Goal: Check status

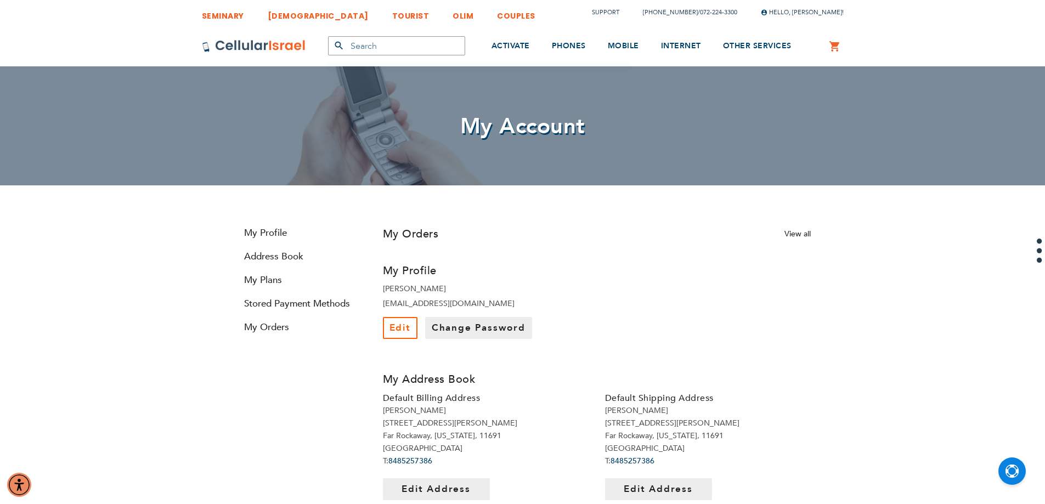
click at [395, 323] on span "Edit" at bounding box center [400, 327] width 21 height 13
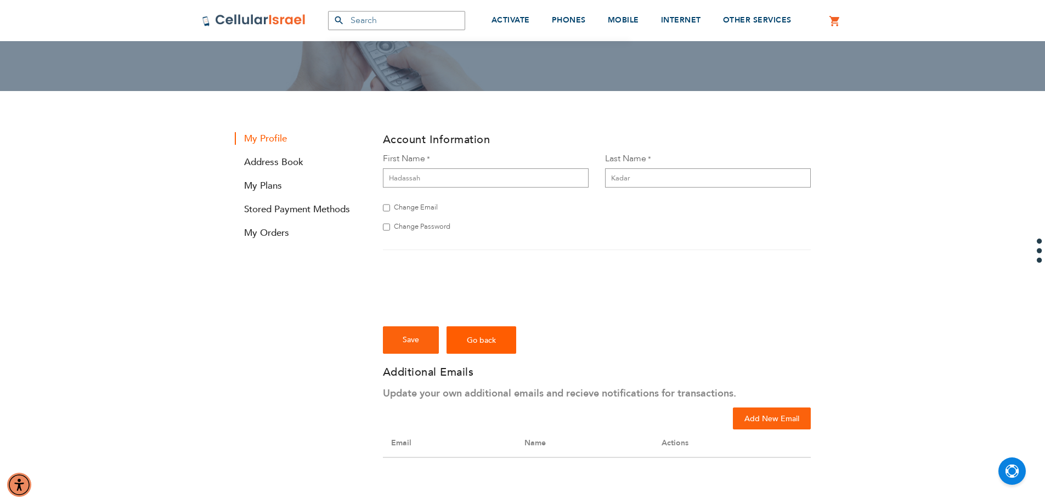
scroll to position [165, 0]
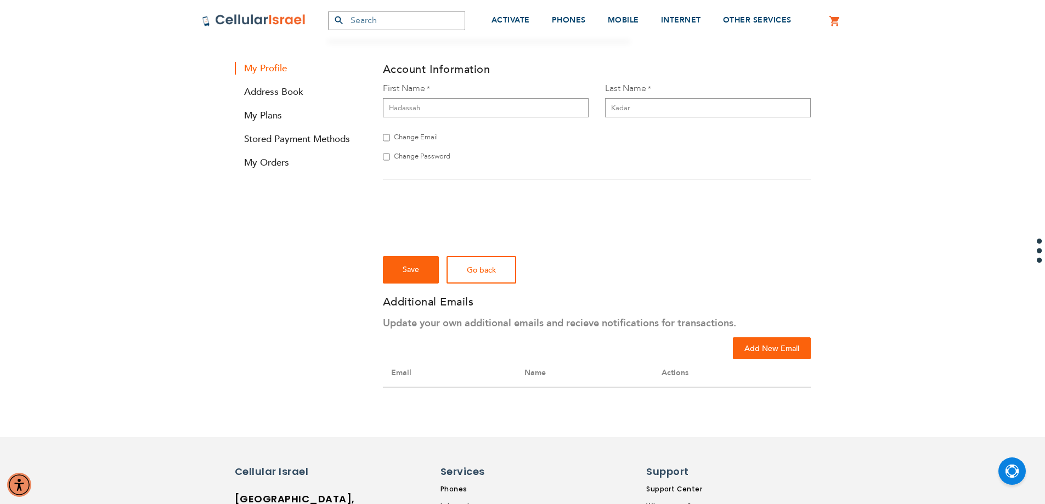
click at [465, 275] on link "Go back" at bounding box center [482, 269] width 70 height 27
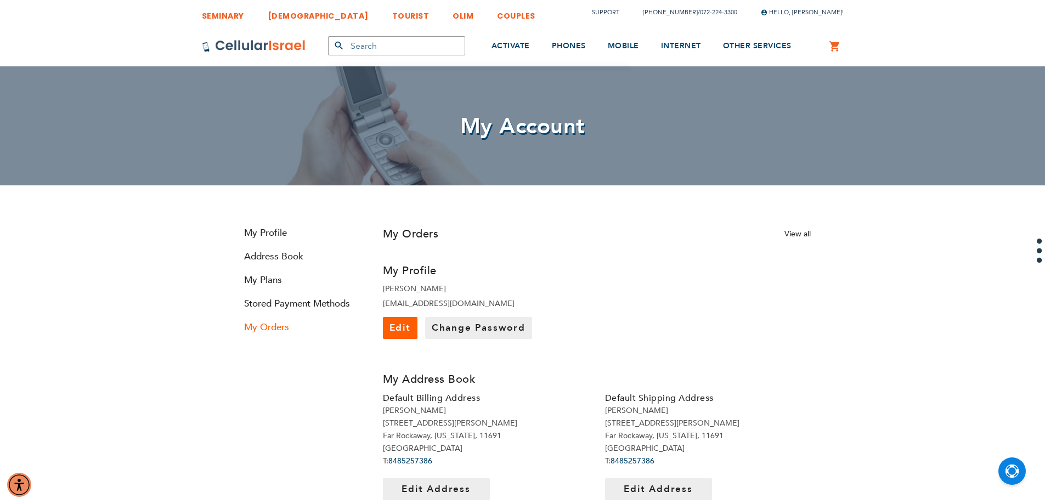
click at [269, 326] on link "My Orders" at bounding box center [301, 327] width 132 height 13
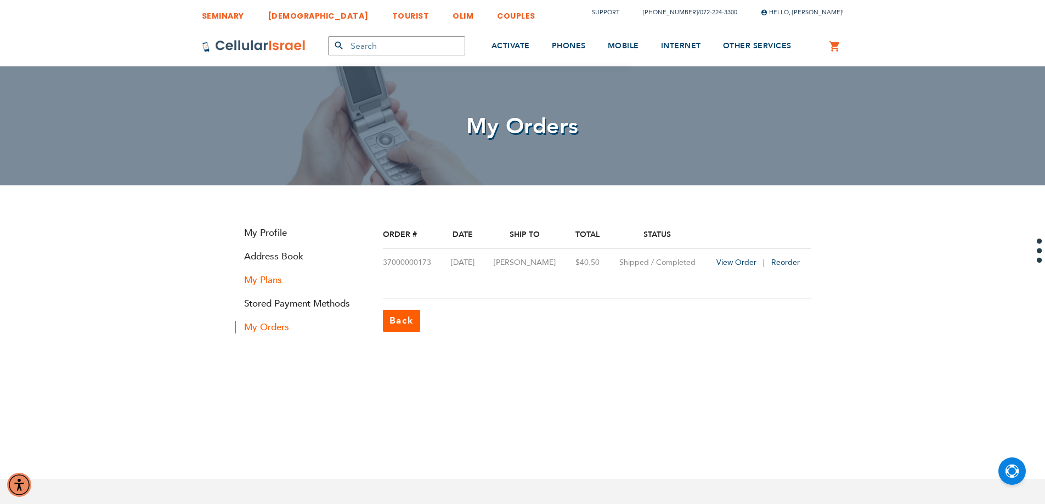
click at [269, 283] on link "My Plans" at bounding box center [301, 280] width 132 height 13
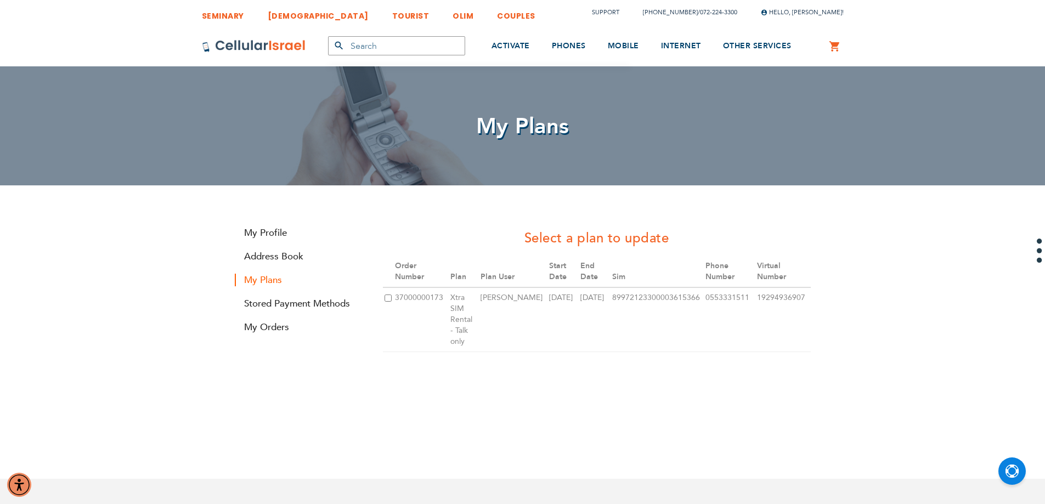
drag, startPoint x: 747, startPoint y: 295, endPoint x: 691, endPoint y: 311, distance: 58.0
click at [691, 311] on tr "37000000173 Xtra SIM Rental - Talk only [PERSON_NAME] [DATE] [DATE] 89972123300…" at bounding box center [597, 319] width 428 height 65
copy tr "0003615366 0553331511"
